Goal: Information Seeking & Learning: Learn about a topic

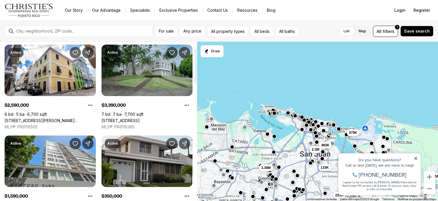
scroll to position [29, 0]
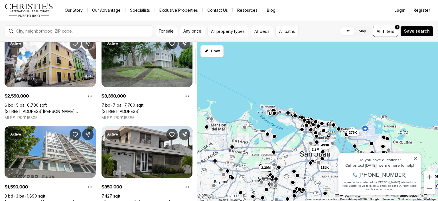
click at [132, 109] on link "[STREET_ADDRESS]" at bounding box center [121, 111] width 38 height 5
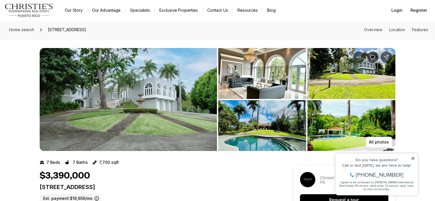
click at [248, 81] on img "View image gallery" at bounding box center [262, 73] width 88 height 51
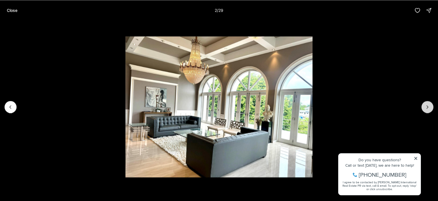
click at [428, 105] on icon "Next slide" at bounding box center [428, 107] width 6 height 6
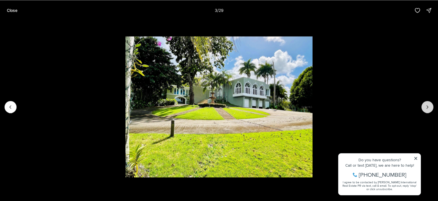
click at [428, 105] on icon "Next slide" at bounding box center [428, 107] width 6 height 6
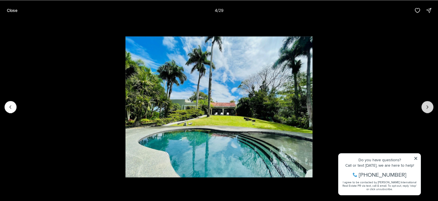
click at [428, 105] on icon "Next slide" at bounding box center [428, 107] width 6 height 6
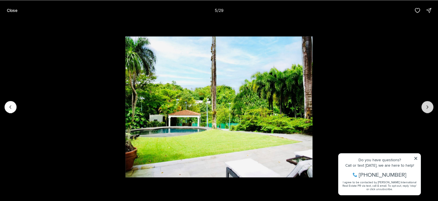
click at [428, 105] on icon "Next slide" at bounding box center [428, 107] width 6 height 6
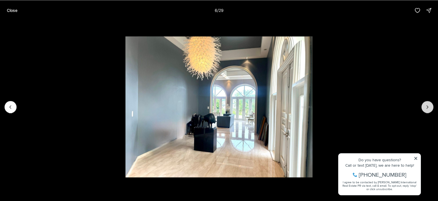
click at [428, 105] on icon "Next slide" at bounding box center [428, 107] width 6 height 6
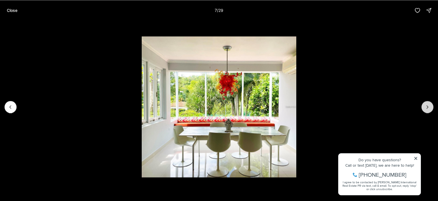
click at [428, 105] on icon "Next slide" at bounding box center [428, 107] width 6 height 6
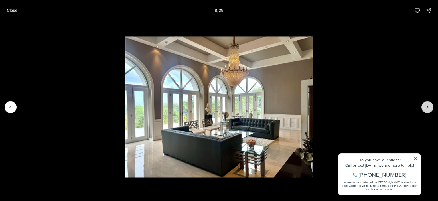
click at [428, 105] on icon "Next slide" at bounding box center [428, 107] width 6 height 6
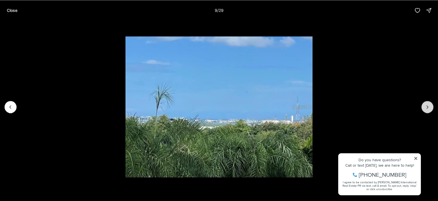
click at [428, 105] on icon "Next slide" at bounding box center [428, 107] width 6 height 6
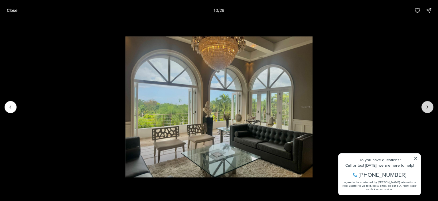
click at [428, 105] on icon "Next slide" at bounding box center [428, 107] width 6 height 6
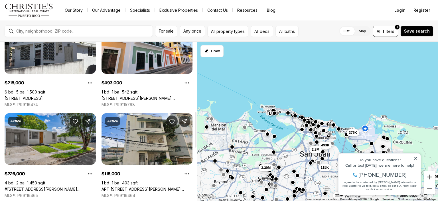
scroll to position [342, 0]
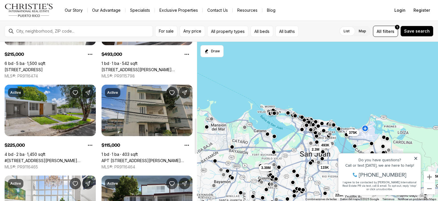
click at [124, 158] on link "APT B 2 DOMINGO CABRERA 112 #1, SAN JUAN PR, 00925" at bounding box center [147, 160] width 91 height 5
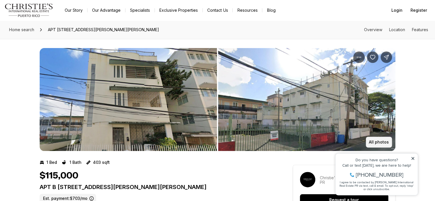
click at [377, 137] on button "All photos" at bounding box center [379, 141] width 26 height 11
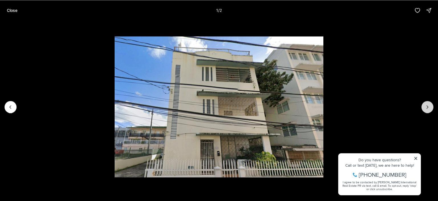
click at [426, 106] on icon "Next slide" at bounding box center [428, 107] width 6 height 6
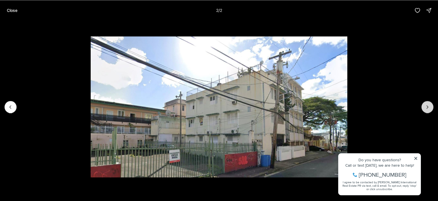
click at [426, 106] on div at bounding box center [428, 107] width 12 height 12
click at [425, 107] on div at bounding box center [428, 107] width 12 height 12
click at [8, 11] on p "Close" at bounding box center [12, 10] width 11 height 5
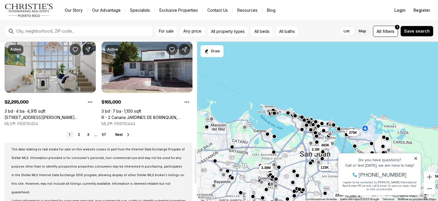
scroll to position [448, 0]
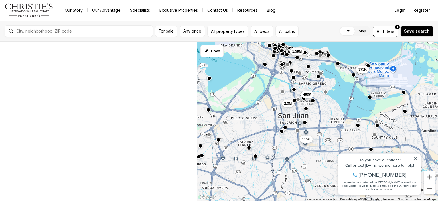
drag, startPoint x: 302, startPoint y: 150, endPoint x: 267, endPoint y: 96, distance: 64.6
click at [267, 96] on div "493K 2.3M 115K 375K 3.39M 1.59M 2.59M 2.59M" at bounding box center [317, 121] width 241 height 159
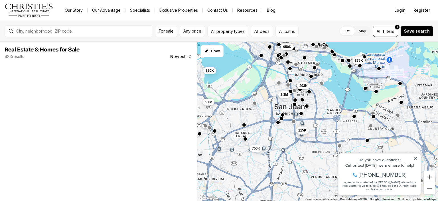
click at [416, 159] on icon at bounding box center [416, 158] width 4 height 4
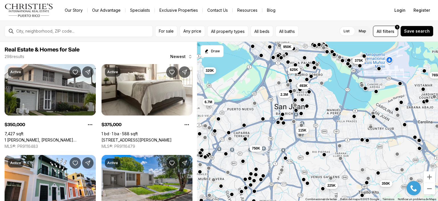
click at [283, 115] on button "button" at bounding box center [282, 114] width 5 height 5
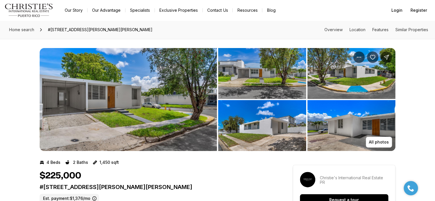
click at [259, 80] on img "View image gallery" at bounding box center [262, 73] width 88 height 51
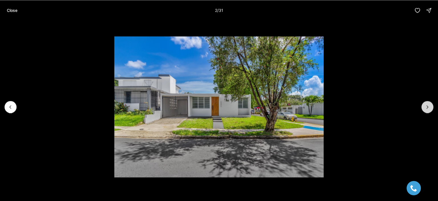
click at [428, 105] on icon "Next slide" at bounding box center [428, 107] width 6 height 6
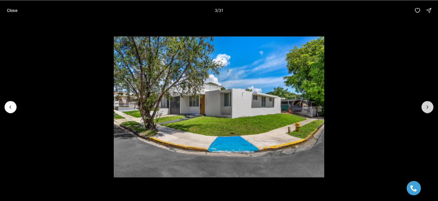
click at [428, 105] on icon "Next slide" at bounding box center [428, 107] width 6 height 6
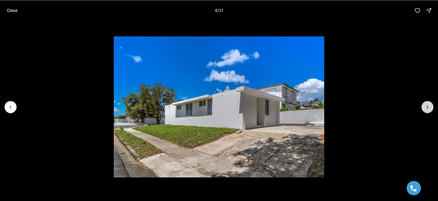
click at [428, 105] on icon "Next slide" at bounding box center [428, 107] width 6 height 6
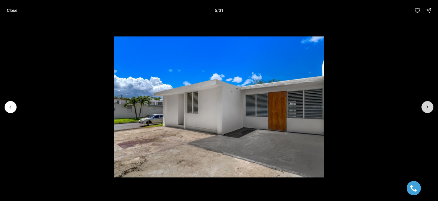
click at [428, 105] on icon "Next slide" at bounding box center [428, 107] width 6 height 6
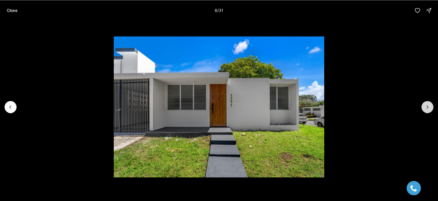
click at [428, 105] on icon "Next slide" at bounding box center [428, 107] width 6 height 6
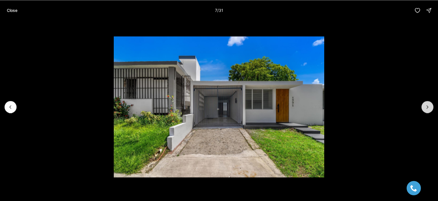
click at [428, 105] on icon "Next slide" at bounding box center [428, 107] width 6 height 6
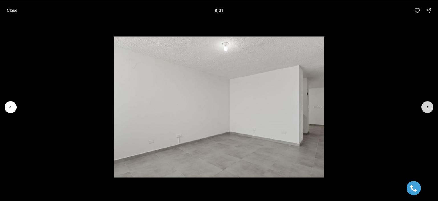
click at [428, 105] on icon "Next slide" at bounding box center [428, 107] width 6 height 6
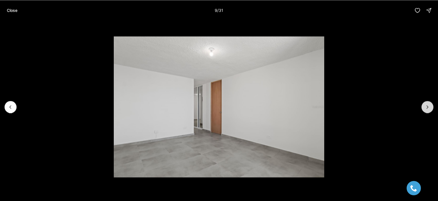
click at [428, 105] on icon "Next slide" at bounding box center [428, 107] width 6 height 6
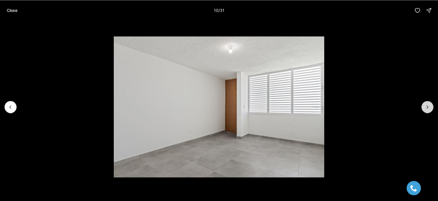
click at [428, 105] on icon "Next slide" at bounding box center [428, 107] width 6 height 6
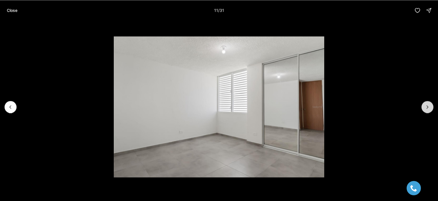
click at [428, 105] on icon "Next slide" at bounding box center [428, 107] width 6 height 6
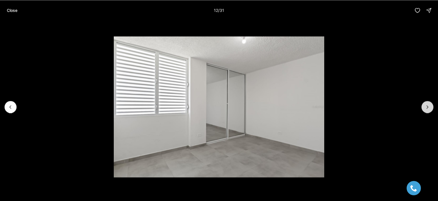
click at [428, 105] on icon "Next slide" at bounding box center [428, 107] width 6 height 6
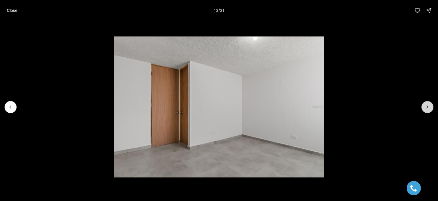
click at [428, 105] on icon "Next slide" at bounding box center [428, 107] width 6 height 6
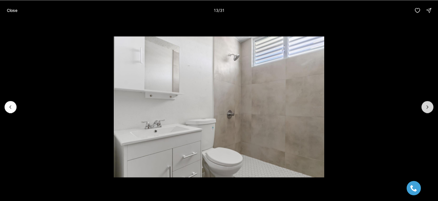
click at [428, 105] on icon "Next slide" at bounding box center [428, 107] width 6 height 6
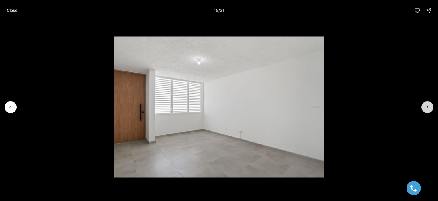
click at [428, 105] on icon "Next slide" at bounding box center [428, 107] width 6 height 6
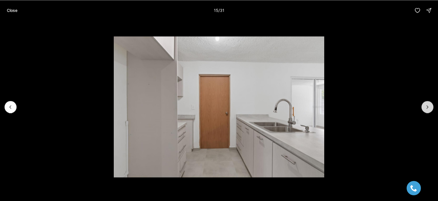
click at [428, 105] on icon "Next slide" at bounding box center [428, 107] width 6 height 6
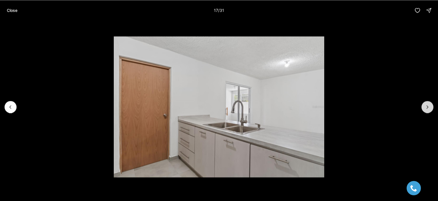
click at [428, 105] on icon "Next slide" at bounding box center [428, 107] width 6 height 6
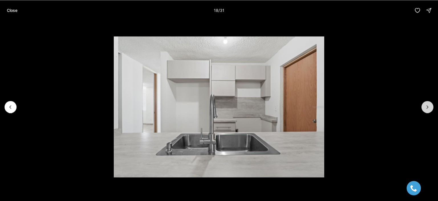
click at [428, 105] on icon "Next slide" at bounding box center [428, 107] width 6 height 6
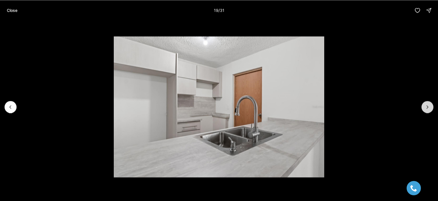
click at [428, 105] on icon "Next slide" at bounding box center [428, 107] width 6 height 6
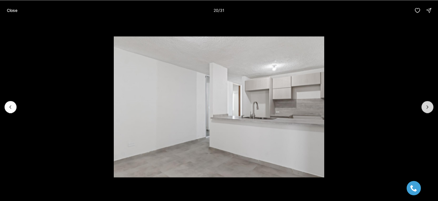
click at [428, 105] on icon "Next slide" at bounding box center [428, 107] width 6 height 6
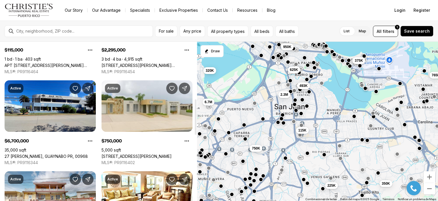
scroll to position [257, 0]
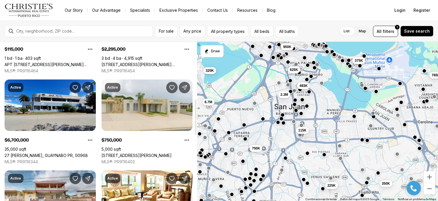
click at [142, 153] on link "[STREET_ADDRESS][PERSON_NAME]" at bounding box center [137, 155] width 70 height 5
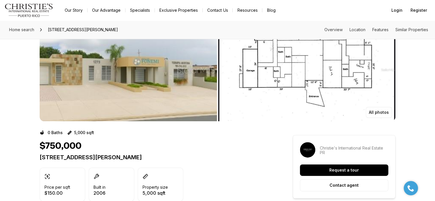
scroll to position [29, 0]
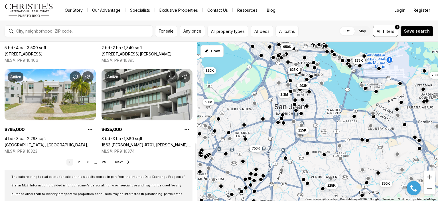
scroll to position [456, 0]
